Goal: Information Seeking & Learning: Learn about a topic

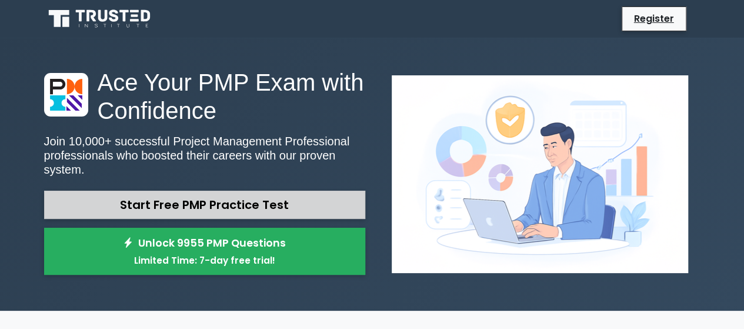
click at [294, 205] on link "Start Free PMP Practice Test" at bounding box center [204, 205] width 321 height 28
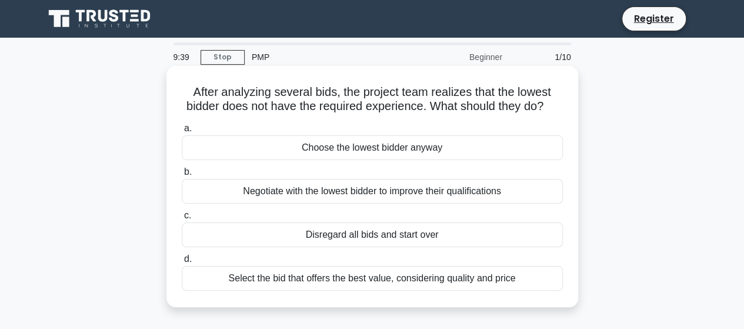
click at [359, 291] on div "Select the bid that offers the best value, considering quality and price" at bounding box center [372, 278] width 381 height 25
click at [182, 263] on input "d. Select the bid that offers the best value, considering quality and price" at bounding box center [182, 259] width 0 height 8
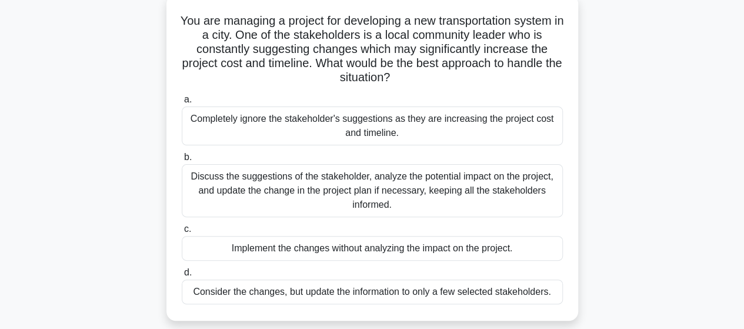
scroll to position [72, 0]
click at [460, 178] on div "Discuss the suggestions of the stakeholder, analyze the potential impact on the…" at bounding box center [372, 190] width 381 height 53
click at [182, 161] on input "b. Discuss the suggestions of the stakeholder, analyze the potential impact on …" at bounding box center [182, 157] width 0 height 8
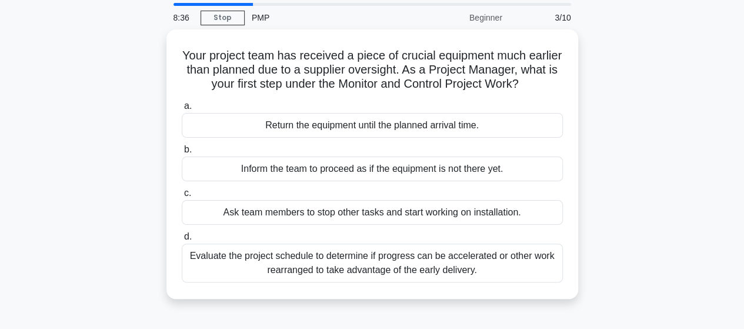
scroll to position [40, 0]
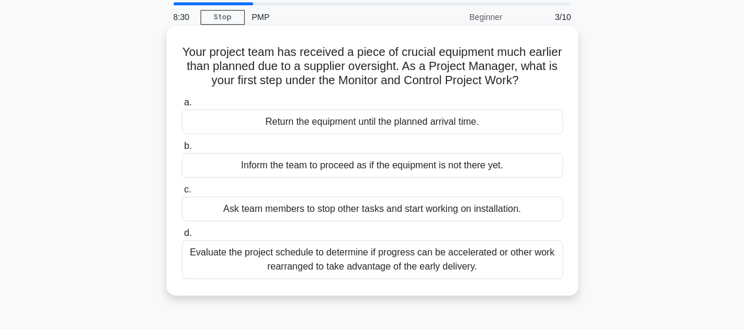
click at [474, 257] on div "Evaluate the project schedule to determine if progress can be accelerated or ot…" at bounding box center [372, 259] width 381 height 39
click at [182, 237] on input "d. Evaluate the project schedule to determine if progress can be accelerated or…" at bounding box center [182, 234] width 0 height 8
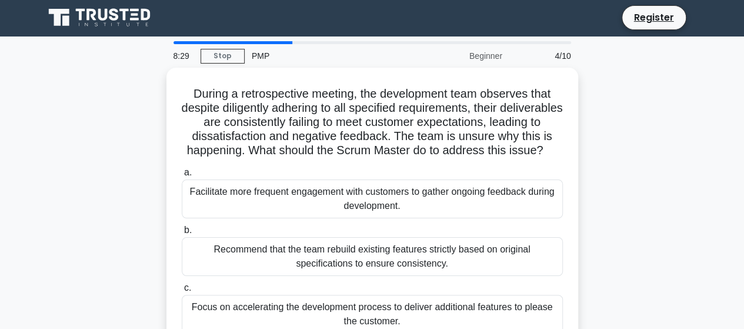
scroll to position [0, 0]
